Goal: Check status: Check status

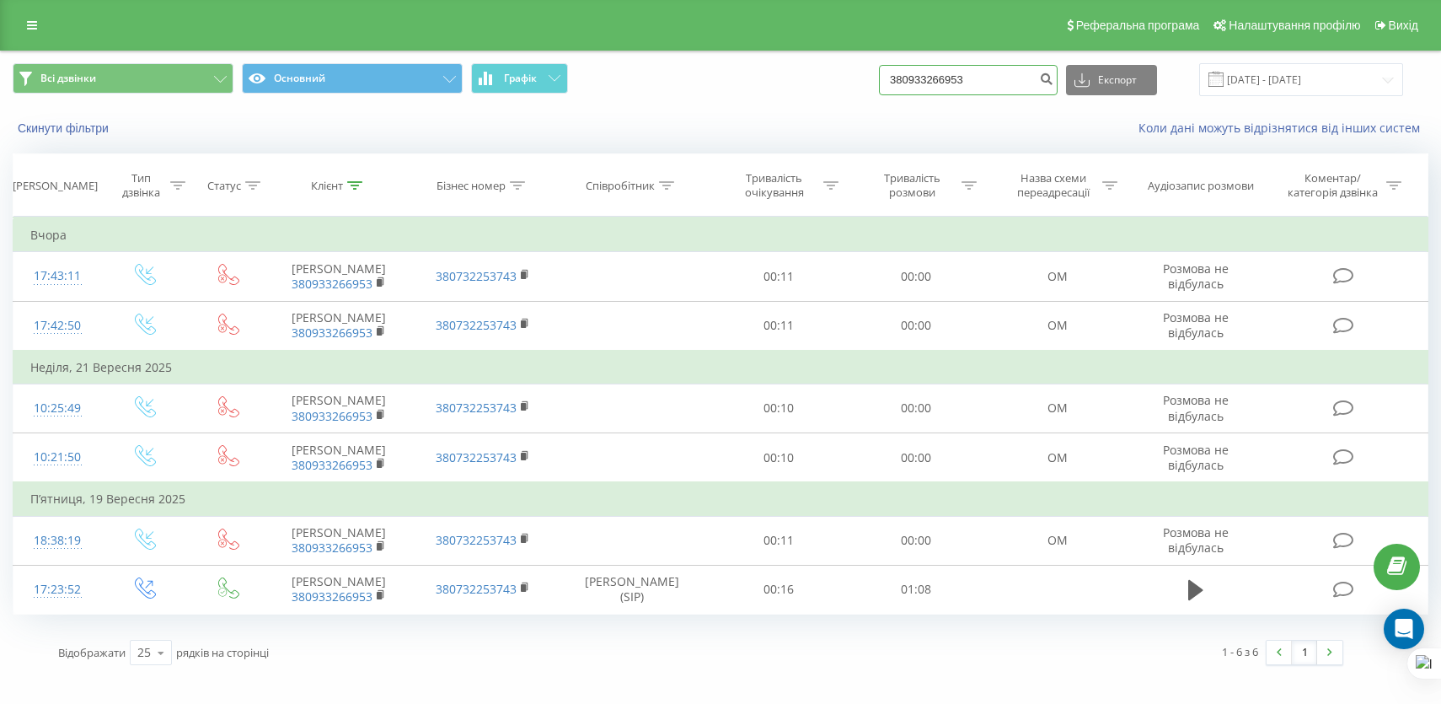
click at [1009, 91] on input "380933266953" at bounding box center [968, 80] width 179 height 30
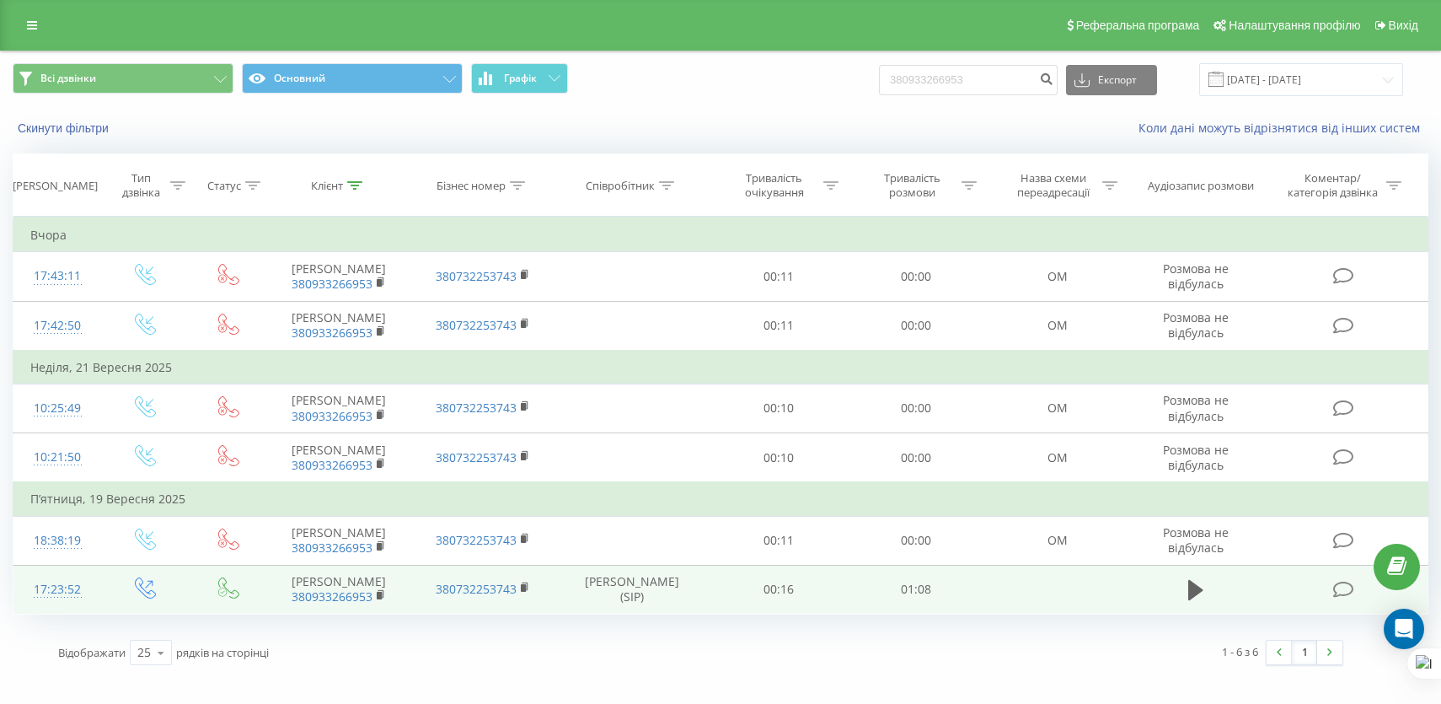
click at [1181, 607] on td at bounding box center [1195, 589] width 132 height 49
click at [1187, 603] on button at bounding box center [1195, 589] width 25 height 25
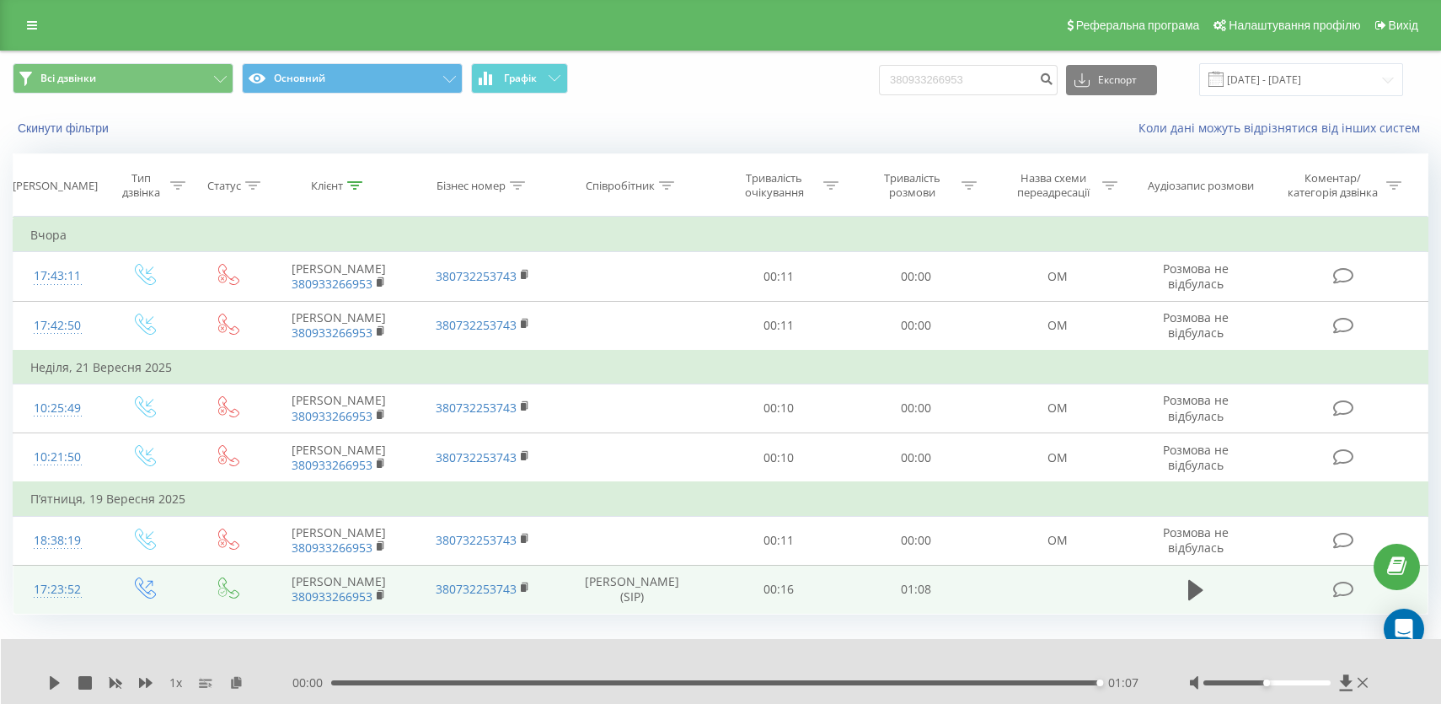
scroll to position [0, 0]
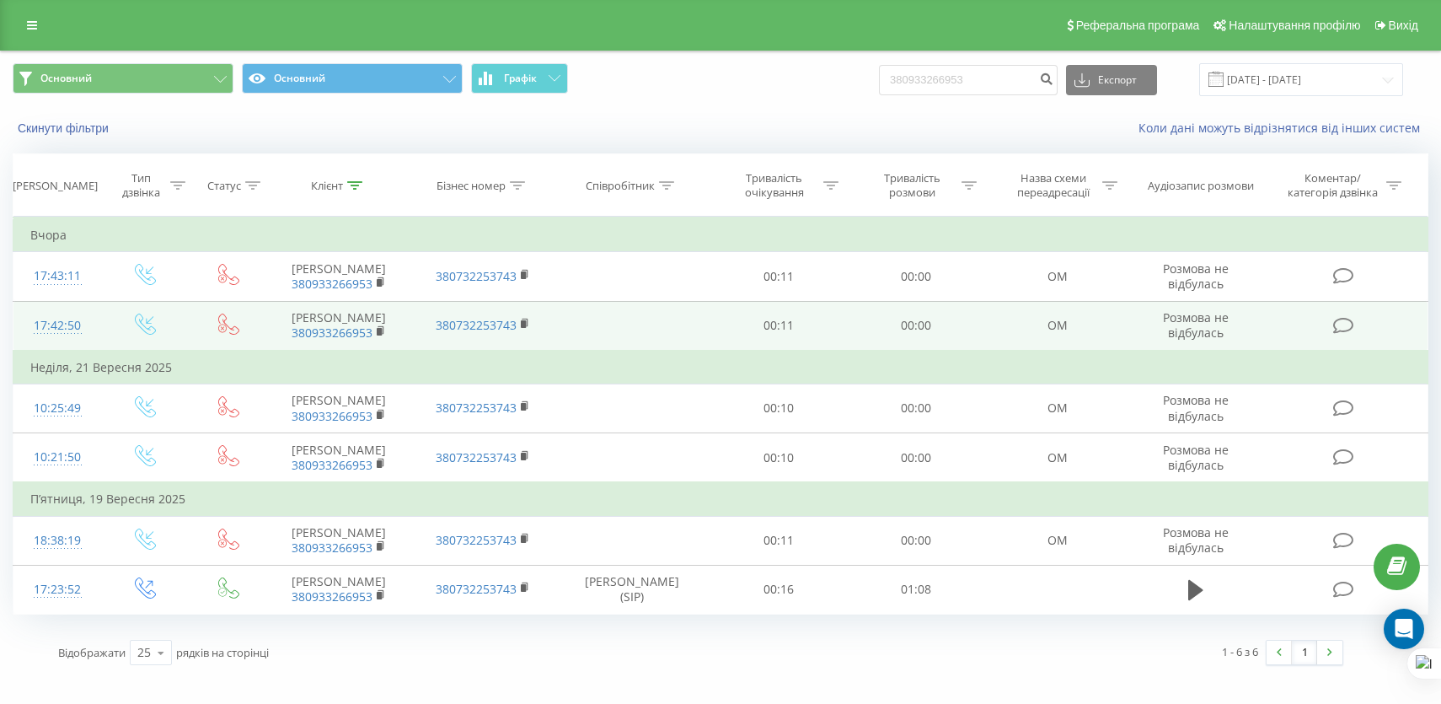
scroll to position [51, 0]
